Goal: Task Accomplishment & Management: Manage account settings

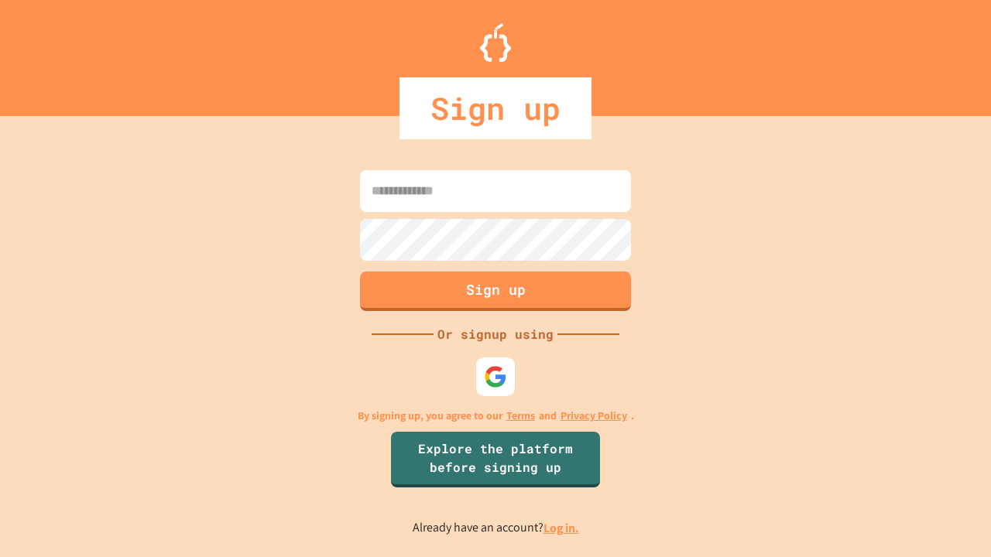
click at [562, 528] on link "Log in." at bounding box center [561, 528] width 36 height 16
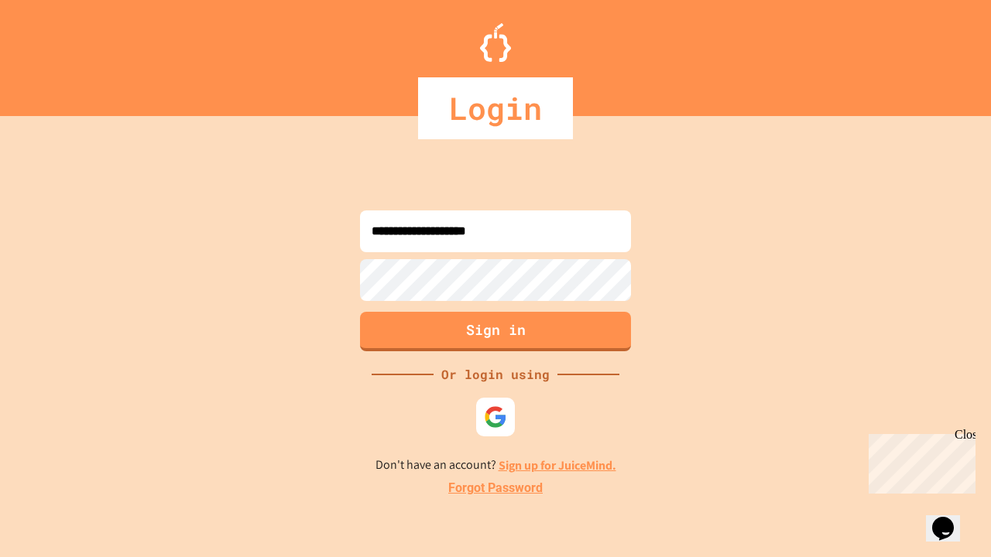
type input "**********"
